Goal: Register for event/course

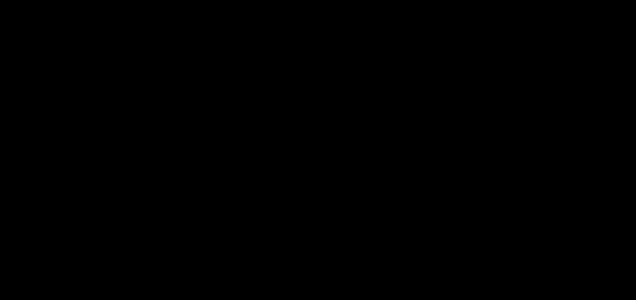
click at [312, 126] on div at bounding box center [318, 135] width 583 height 328
click at [326, 149] on div at bounding box center [318, 146] width 583 height 328
click at [317, 135] on div at bounding box center [318, 146] width 583 height 328
click at [337, 212] on div at bounding box center [318, 146] width 583 height 328
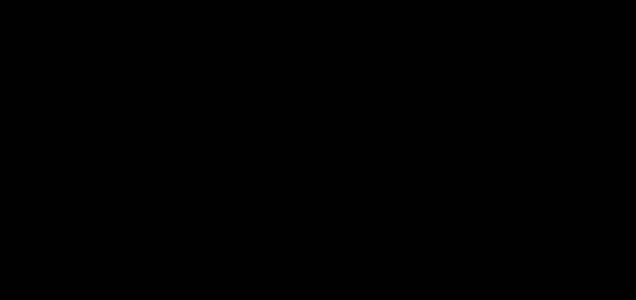
click at [321, 140] on div at bounding box center [318, 146] width 583 height 328
